Goal: Communication & Community: Answer question/provide support

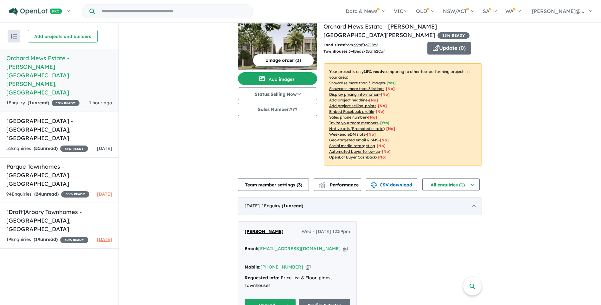
scroll to position [11, 0]
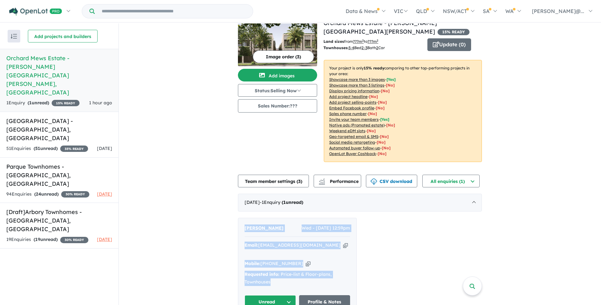
drag, startPoint x: 289, startPoint y: 262, endPoint x: 242, endPoint y: 217, distance: 65.5
click at [242, 218] on div "LYN SKEWES Wed - 27/08/2025, 12:59pm Email: lynskewes@optusnet.com.au Copied! M…" at bounding box center [297, 266] width 118 height 97
copy div "LYN SKEWES Wed - 27/08/2025, 12:59pm Email: lynskewes@optusnet.com.au Copied! M…"
click at [258, 225] on span "[PERSON_NAME]" at bounding box center [264, 228] width 39 height 6
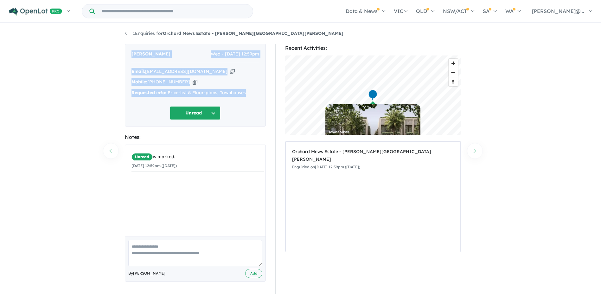
drag, startPoint x: 211, startPoint y: 80, endPoint x: 127, endPoint y: 52, distance: 88.0
click at [127, 52] on div "[PERSON_NAME] Wed - [DATE] 12:59pm Email: [PERSON_NAME][EMAIL_ADDRESS][DOMAIN_N…" at bounding box center [195, 85] width 141 height 83
copy div "[PERSON_NAME] Wed - [DATE] 12:59pm Email: [PERSON_NAME][EMAIL_ADDRESS][DOMAIN_N…"
